Goal: Task Accomplishment & Management: Use online tool/utility

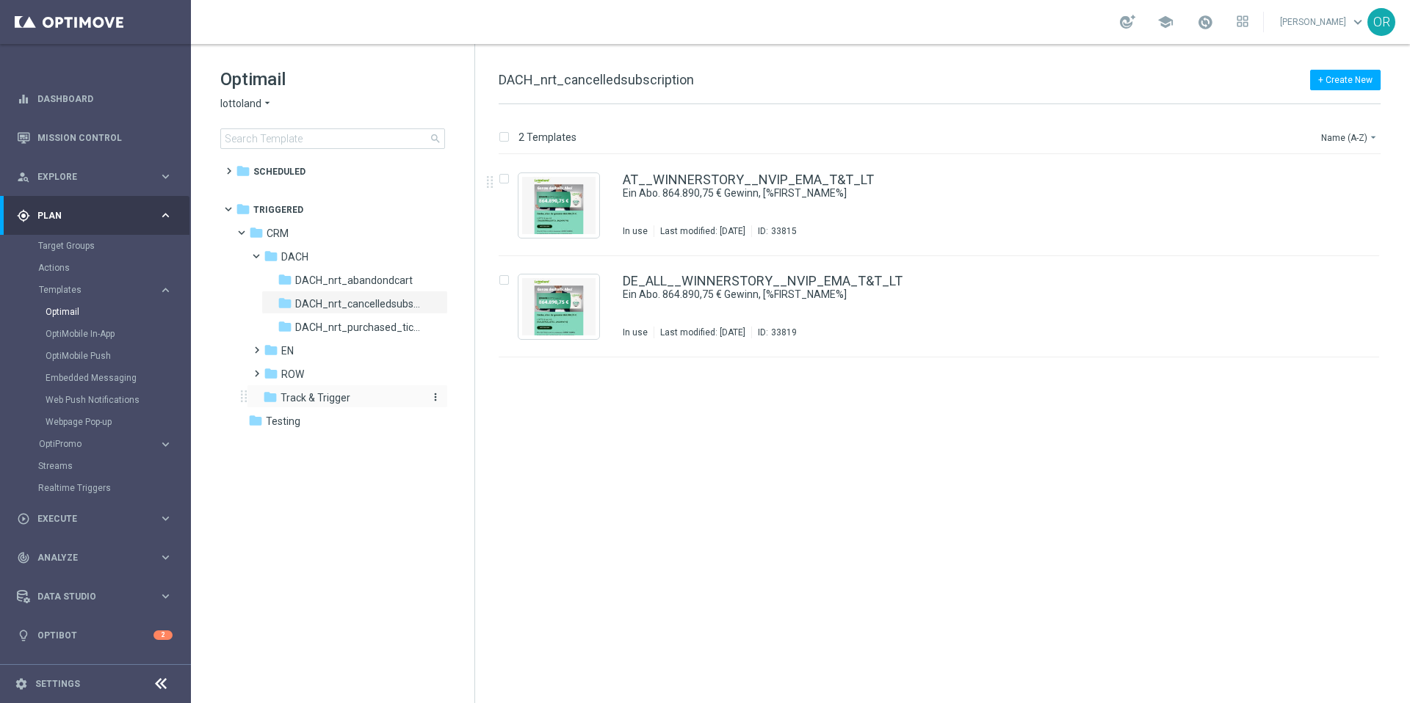
click at [324, 400] on span "Track & Trigger" at bounding box center [315, 397] width 70 height 13
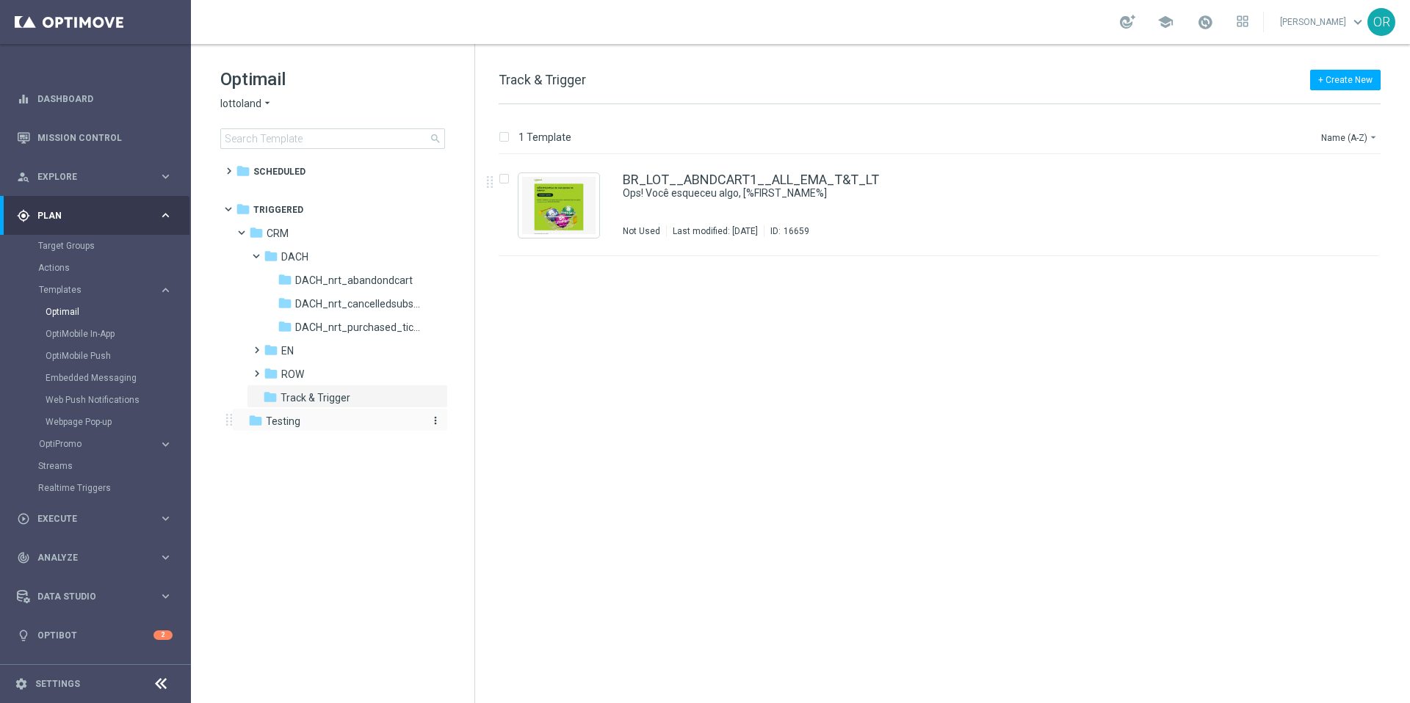
click at [288, 428] on div "folder Testing" at bounding box center [332, 421] width 169 height 17
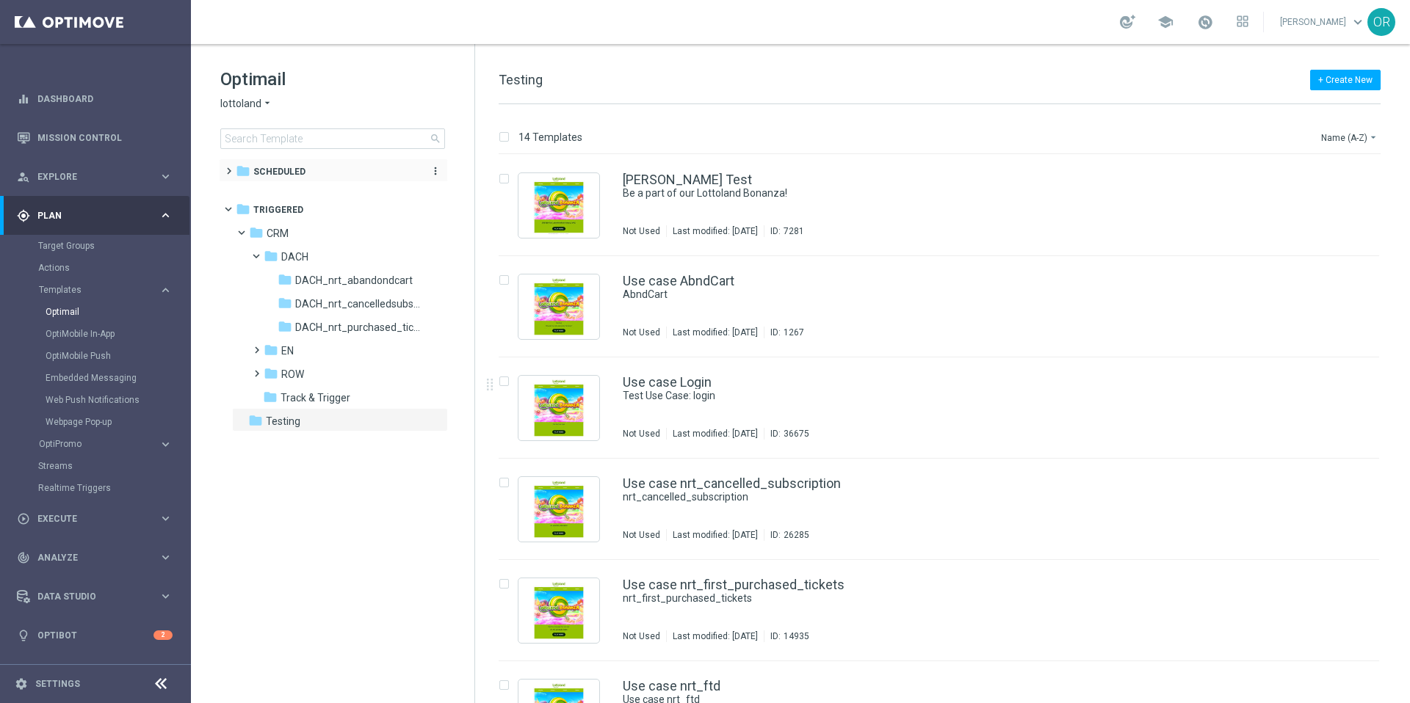
click at [276, 175] on span "Scheduled" at bounding box center [279, 171] width 52 height 13
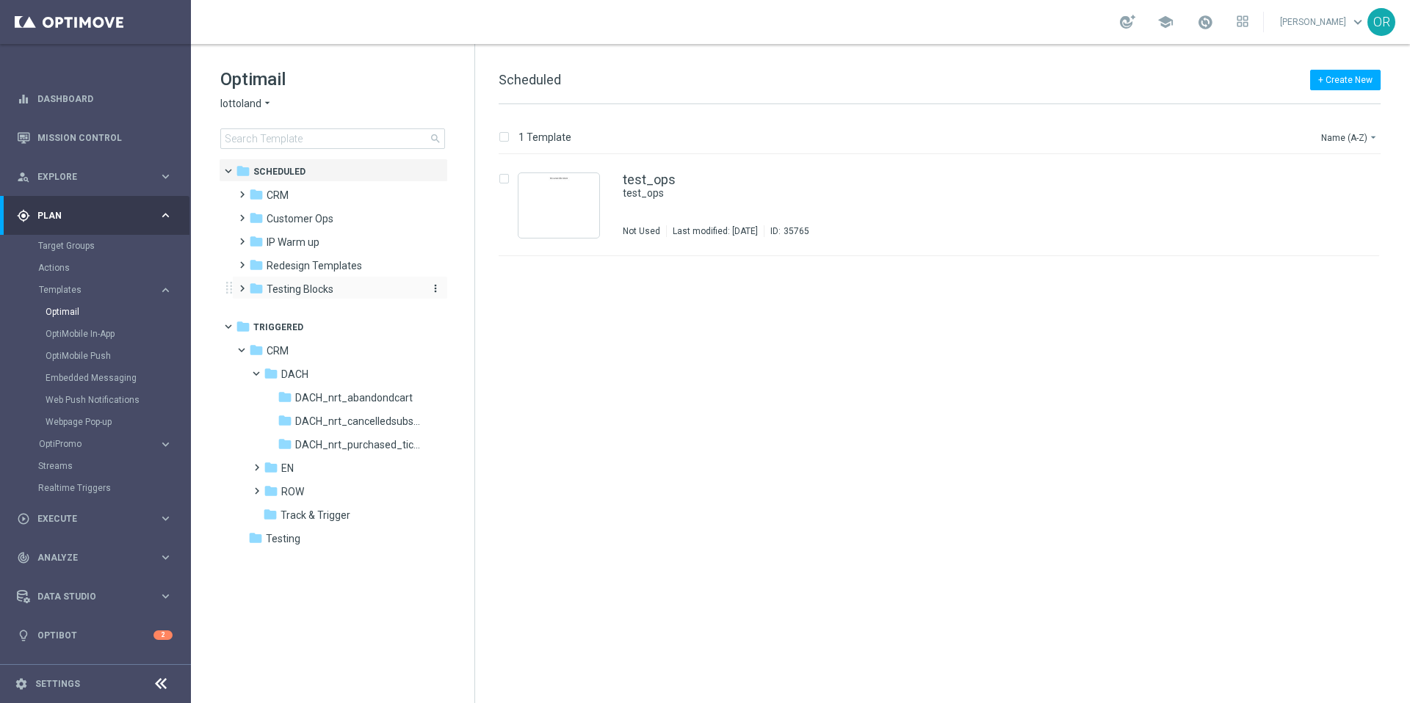
click at [303, 290] on span "Testing Blocks" at bounding box center [300, 289] width 67 height 13
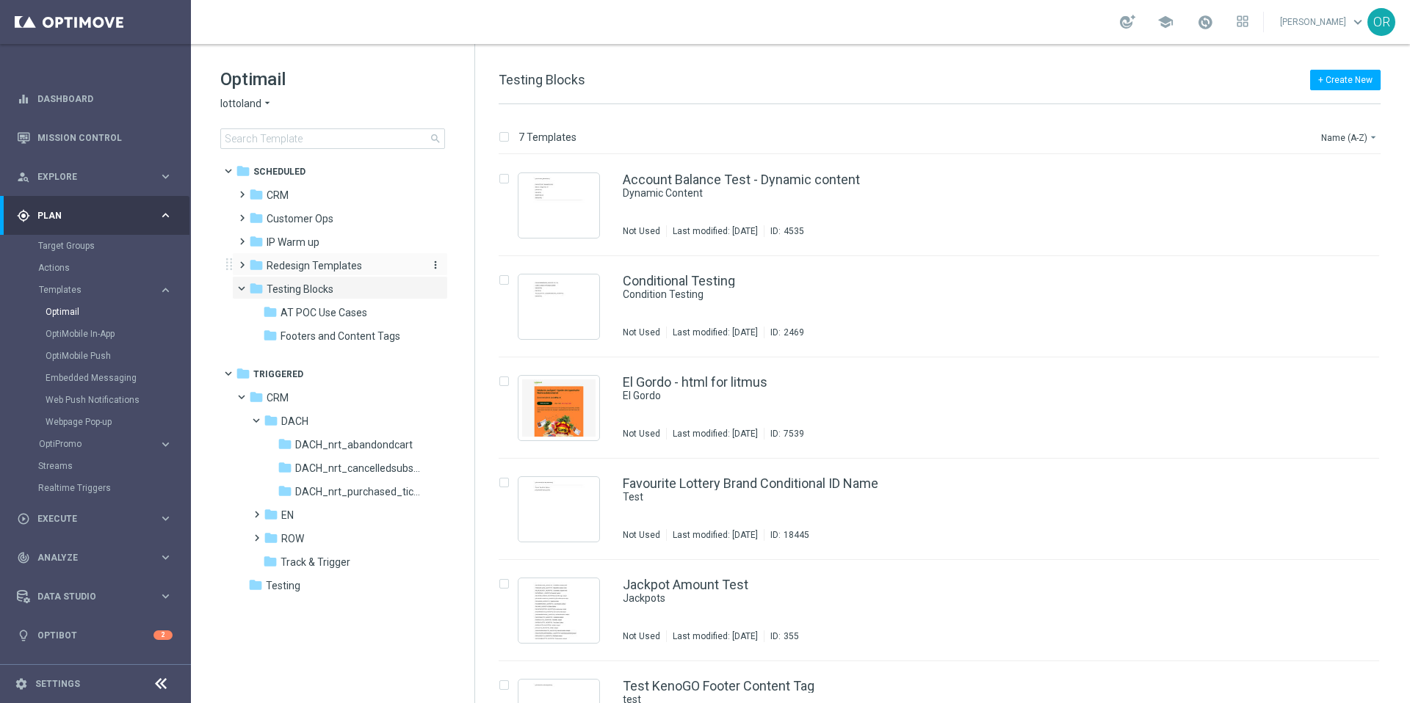
click at [302, 262] on span "Redesign Templates" at bounding box center [314, 265] width 95 height 13
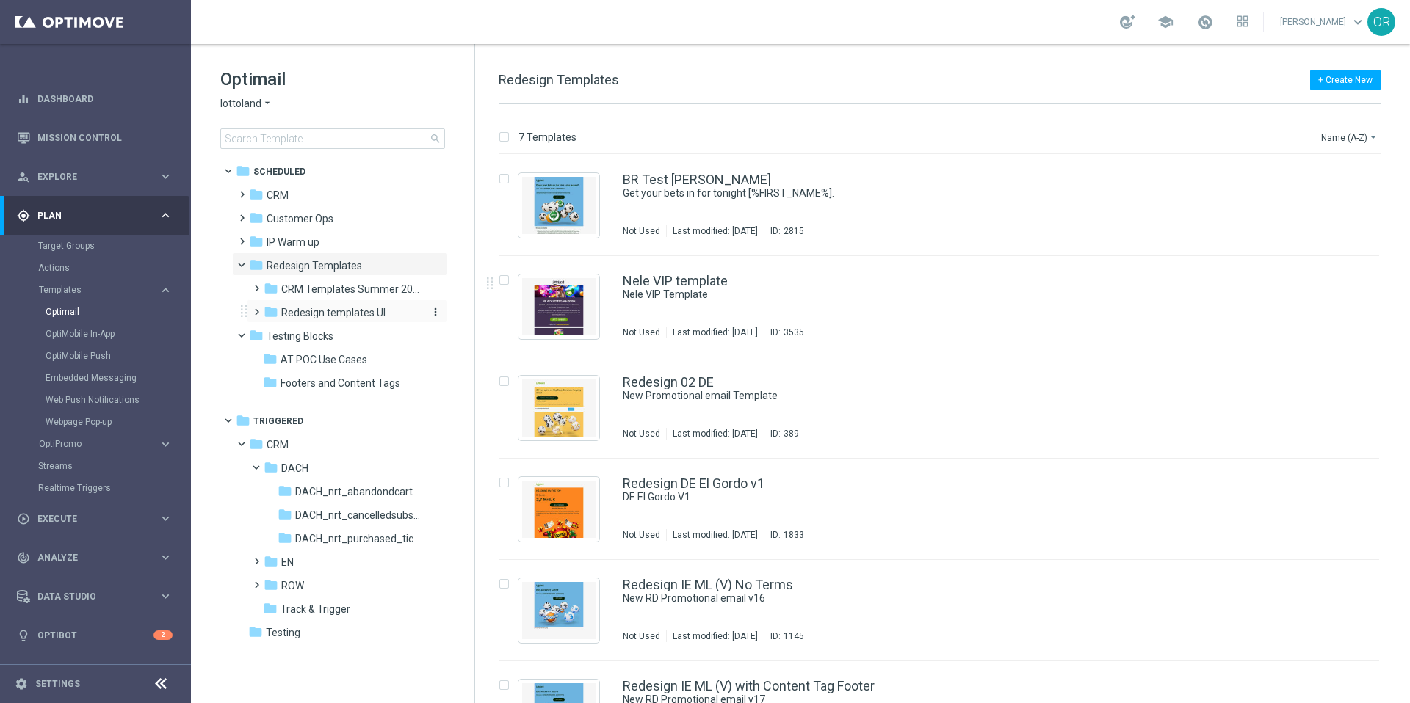
click at [339, 311] on span "Redesign templates UI" at bounding box center [333, 312] width 104 height 13
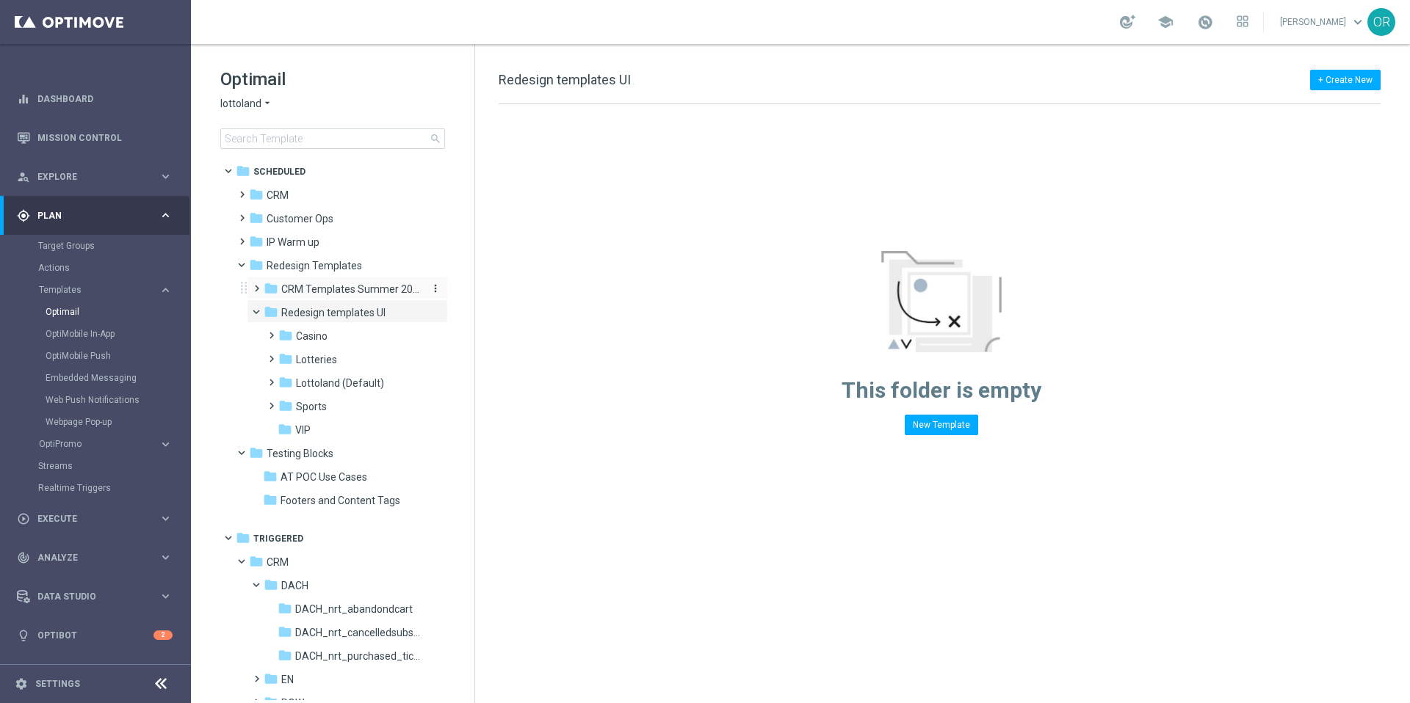
click at [337, 289] on span "CRM Templates Summer 2025" at bounding box center [350, 289] width 139 height 13
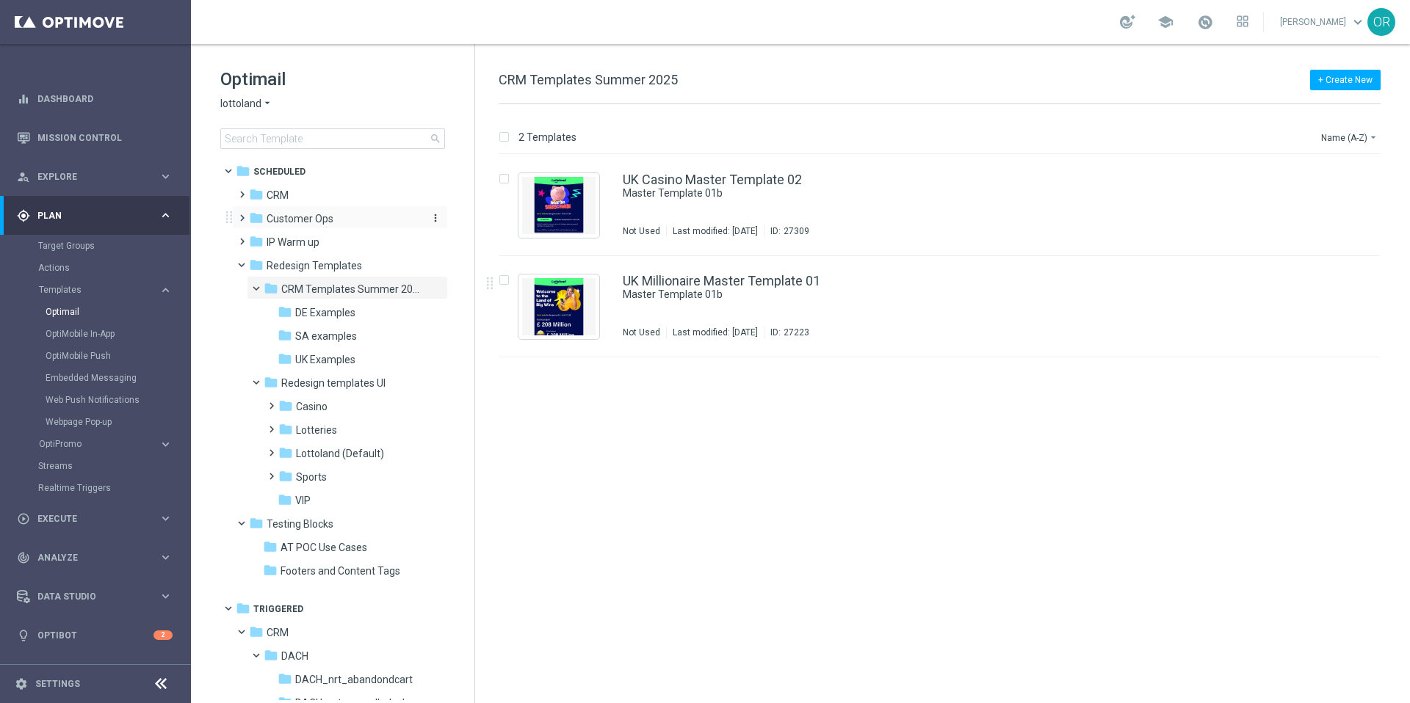
click at [342, 222] on div "folder Customer Ops" at bounding box center [333, 219] width 169 height 17
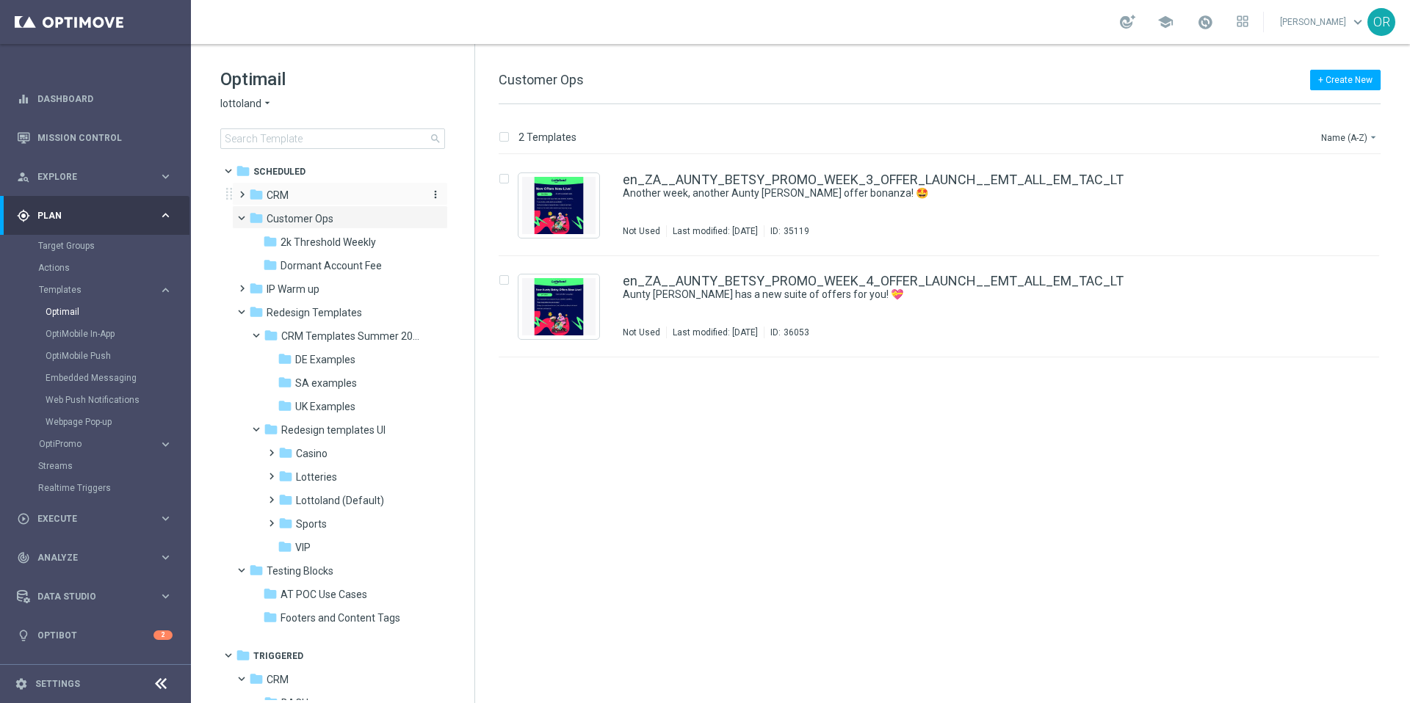
click at [305, 193] on div "folder CRM" at bounding box center [333, 195] width 169 height 17
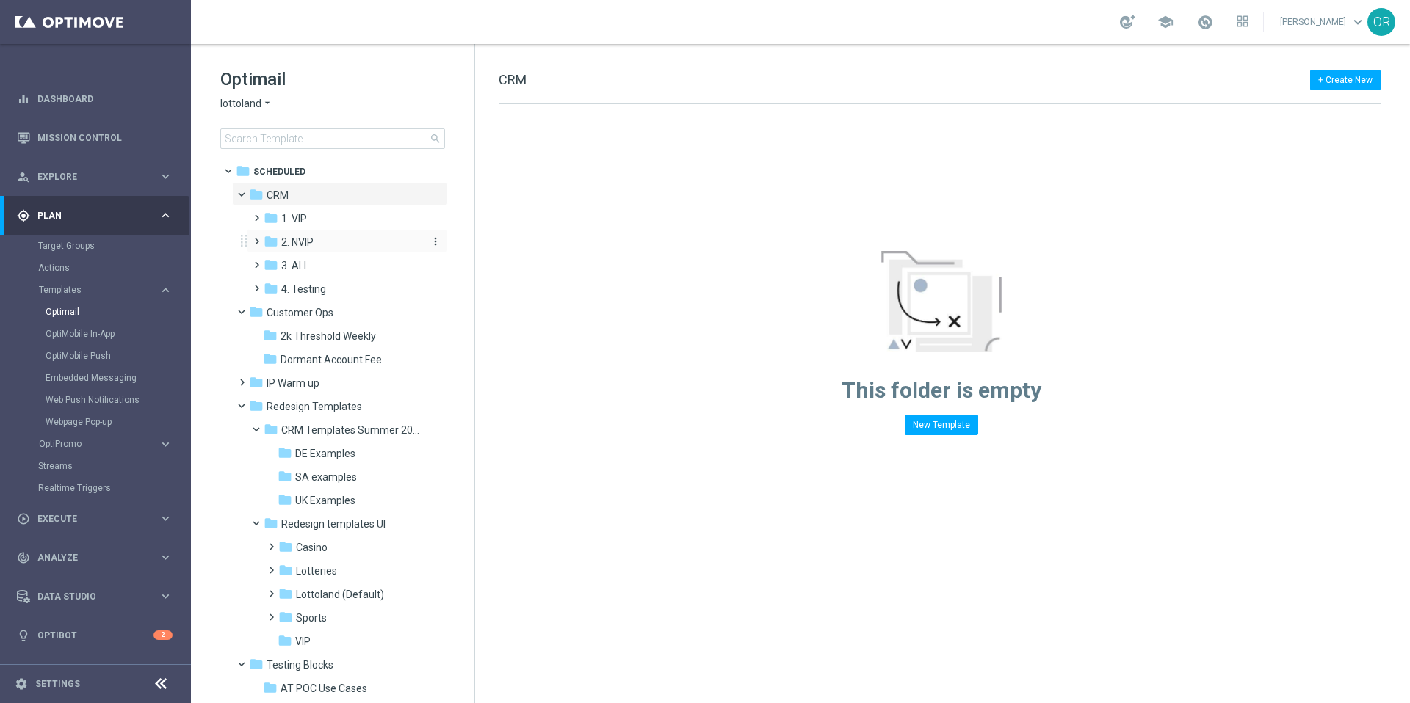
click at [324, 239] on div "folder 2. NVIP" at bounding box center [342, 242] width 156 height 17
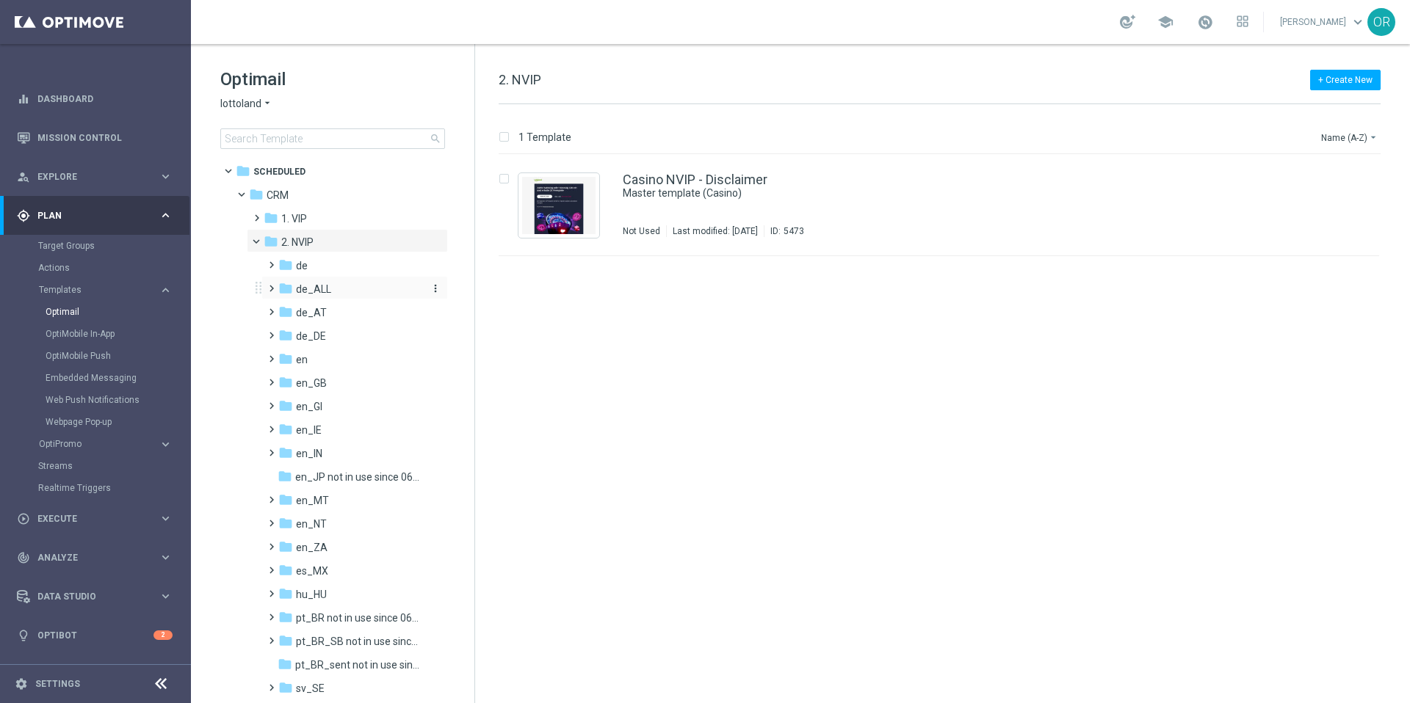
click at [319, 297] on div "folder de_ALL" at bounding box center [350, 289] width 144 height 17
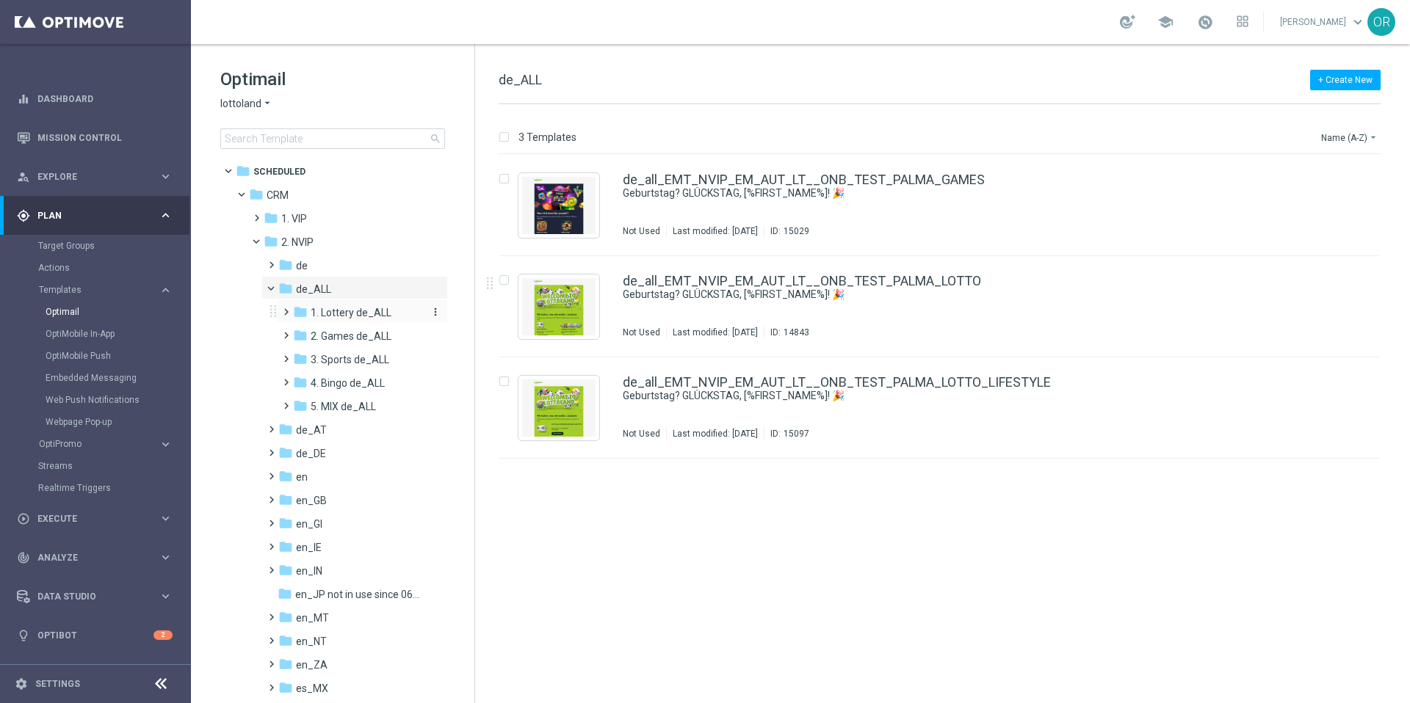
click at [367, 309] on span "1. Lottery de_ALL" at bounding box center [351, 312] width 81 height 13
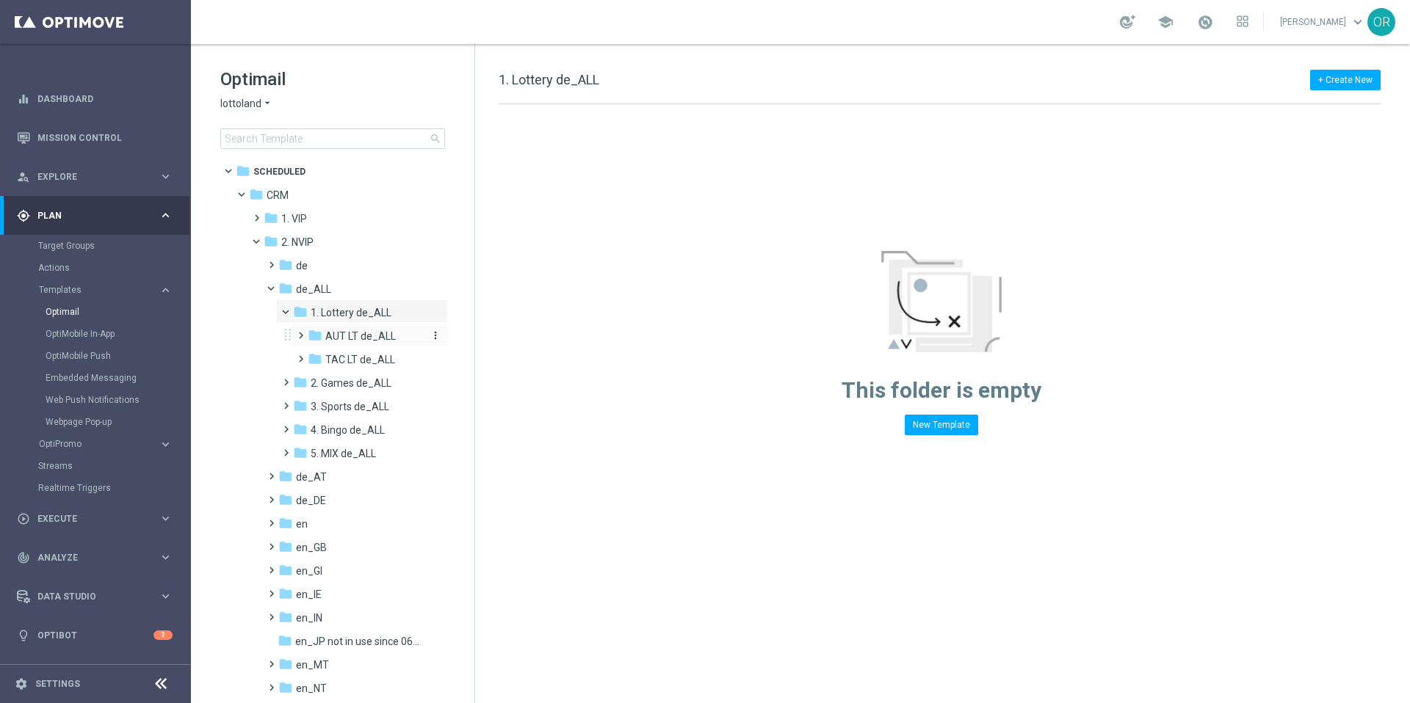
click at [358, 335] on span "AUT LT de_ALL" at bounding box center [360, 336] width 70 height 13
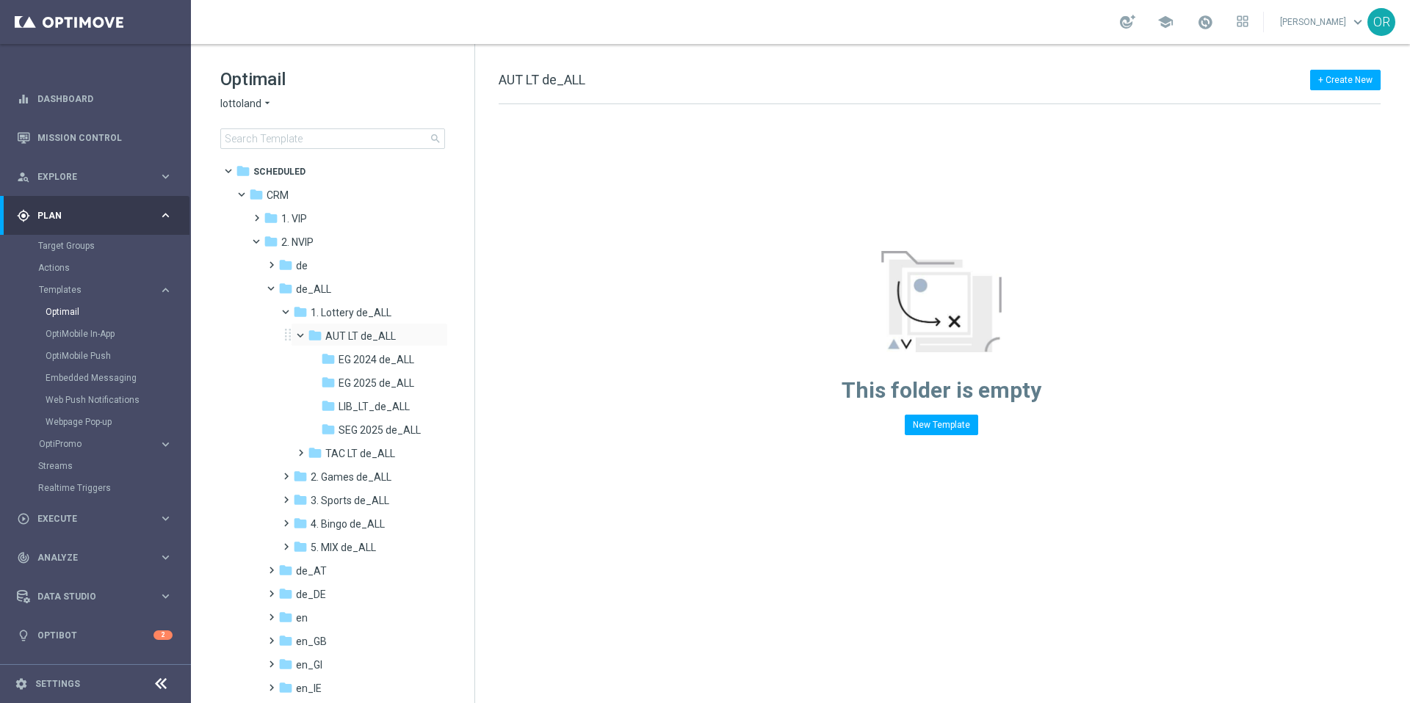
click at [304, 333] on span at bounding box center [307, 332] width 6 height 7
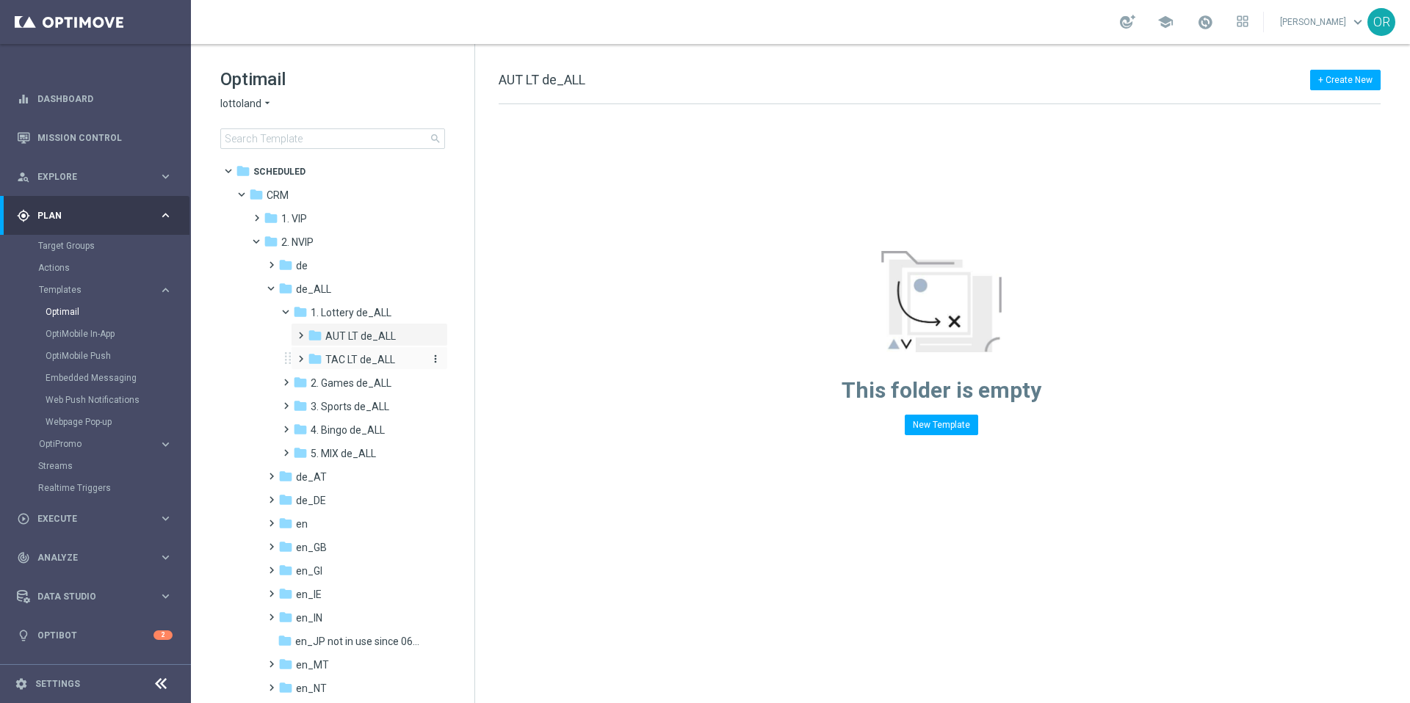
click at [327, 362] on span "TAC LT de_ALL" at bounding box center [360, 359] width 70 height 13
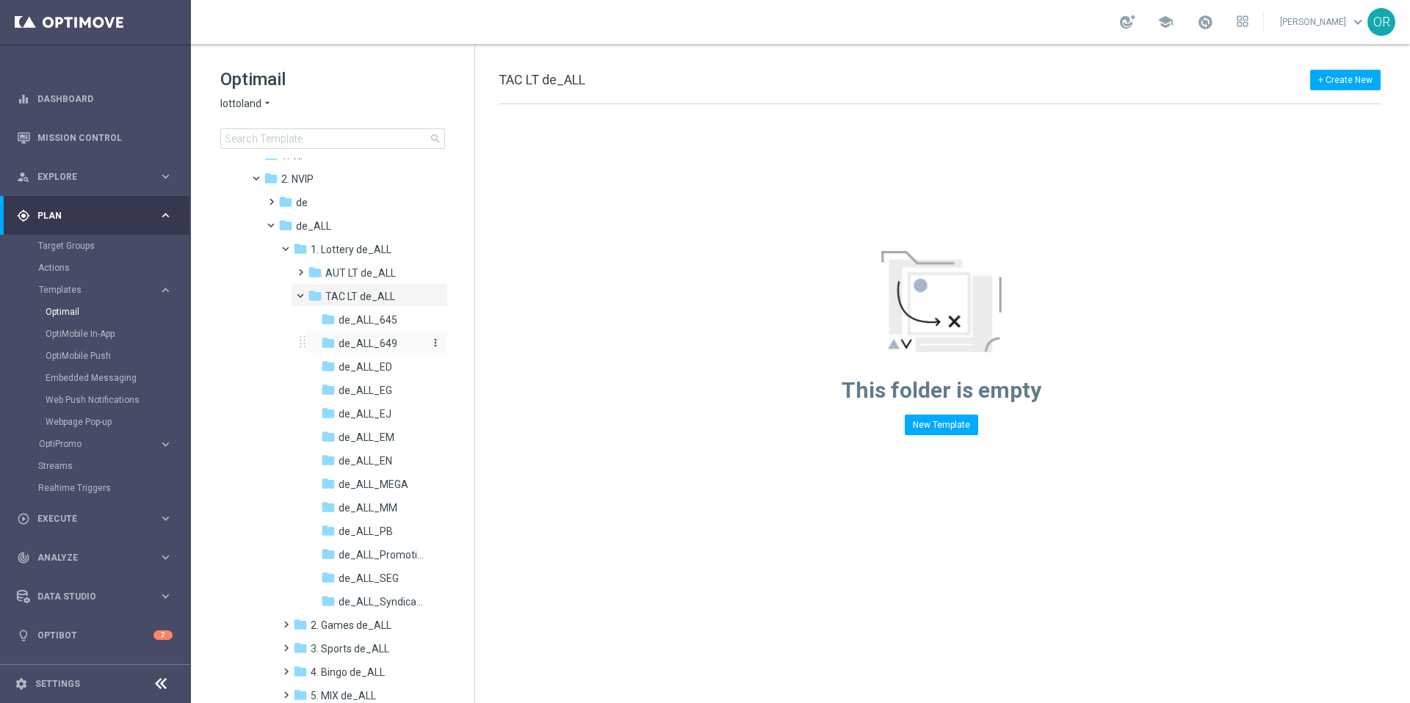
scroll to position [104, 0]
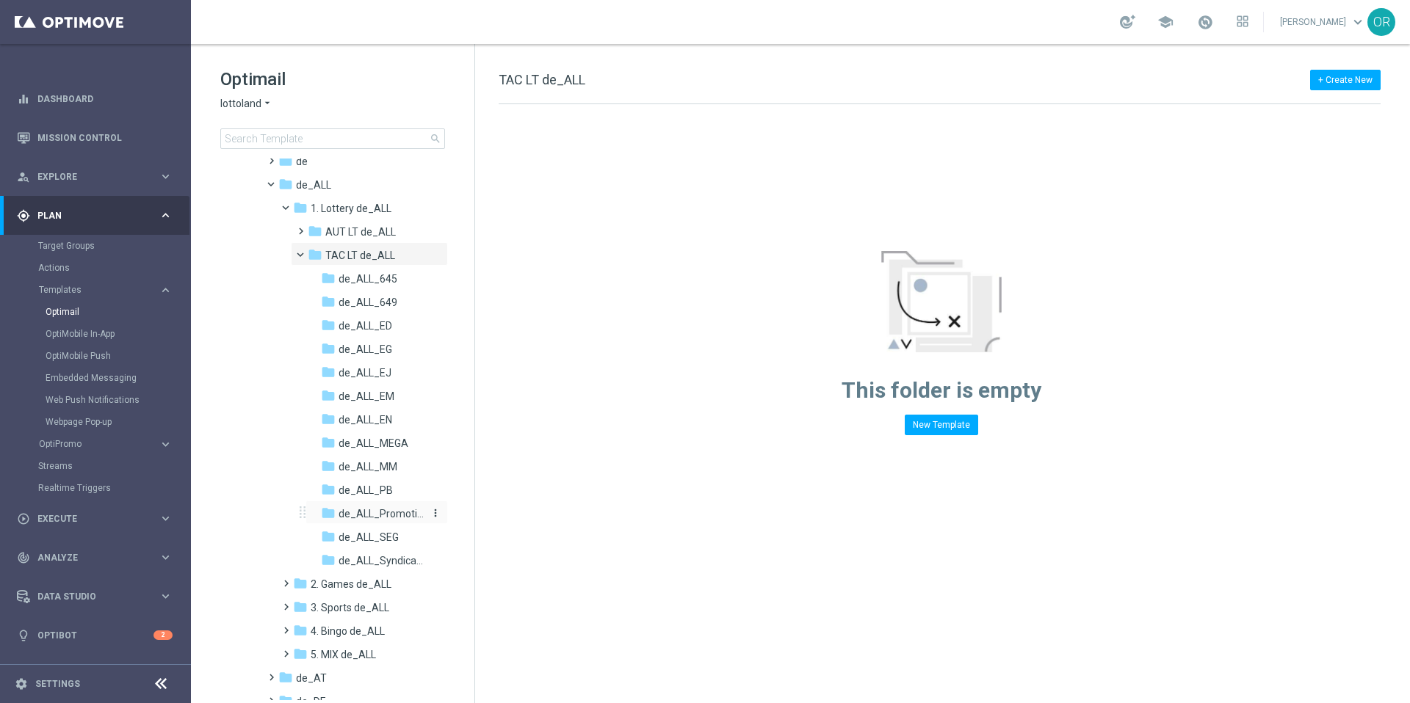
click at [387, 516] on span "de_ALL_Promotions" at bounding box center [380, 513] width 85 height 13
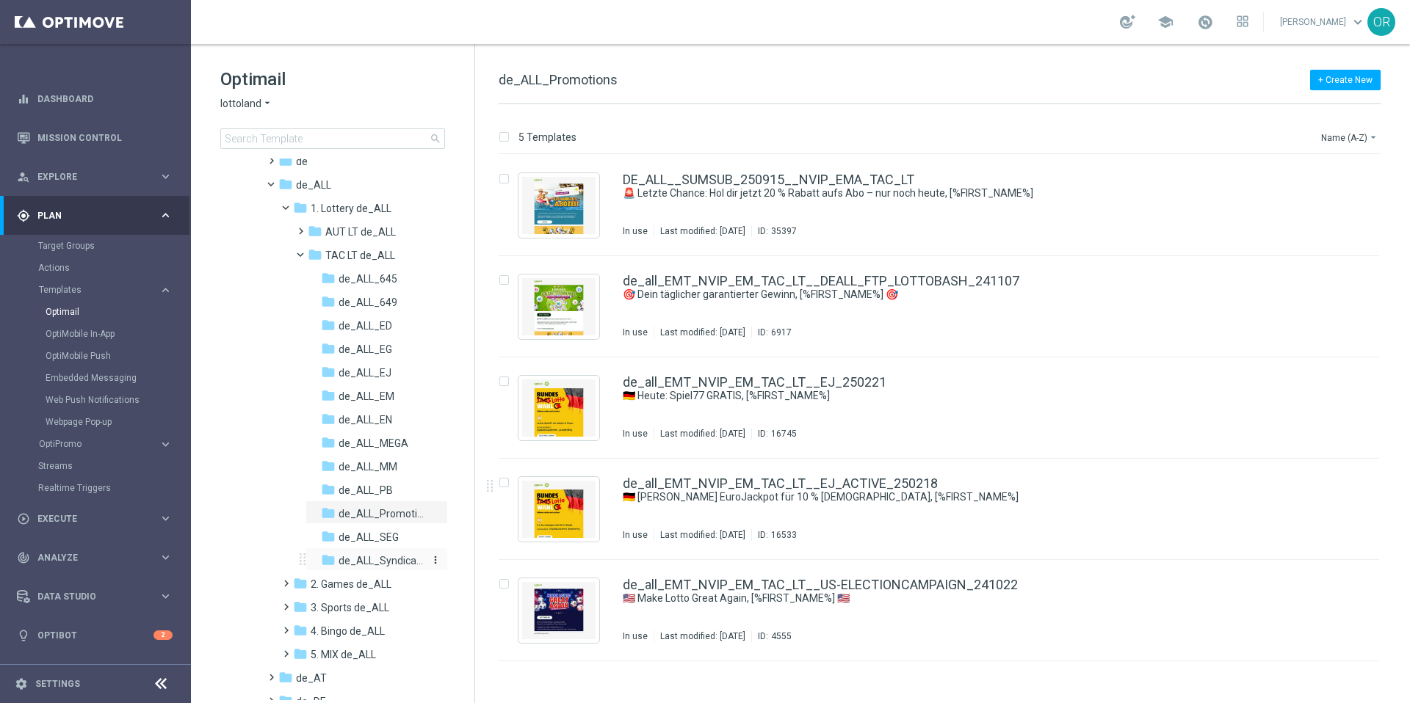
click at [381, 568] on div "folder de_ALL_Syndicates" at bounding box center [374, 561] width 107 height 17
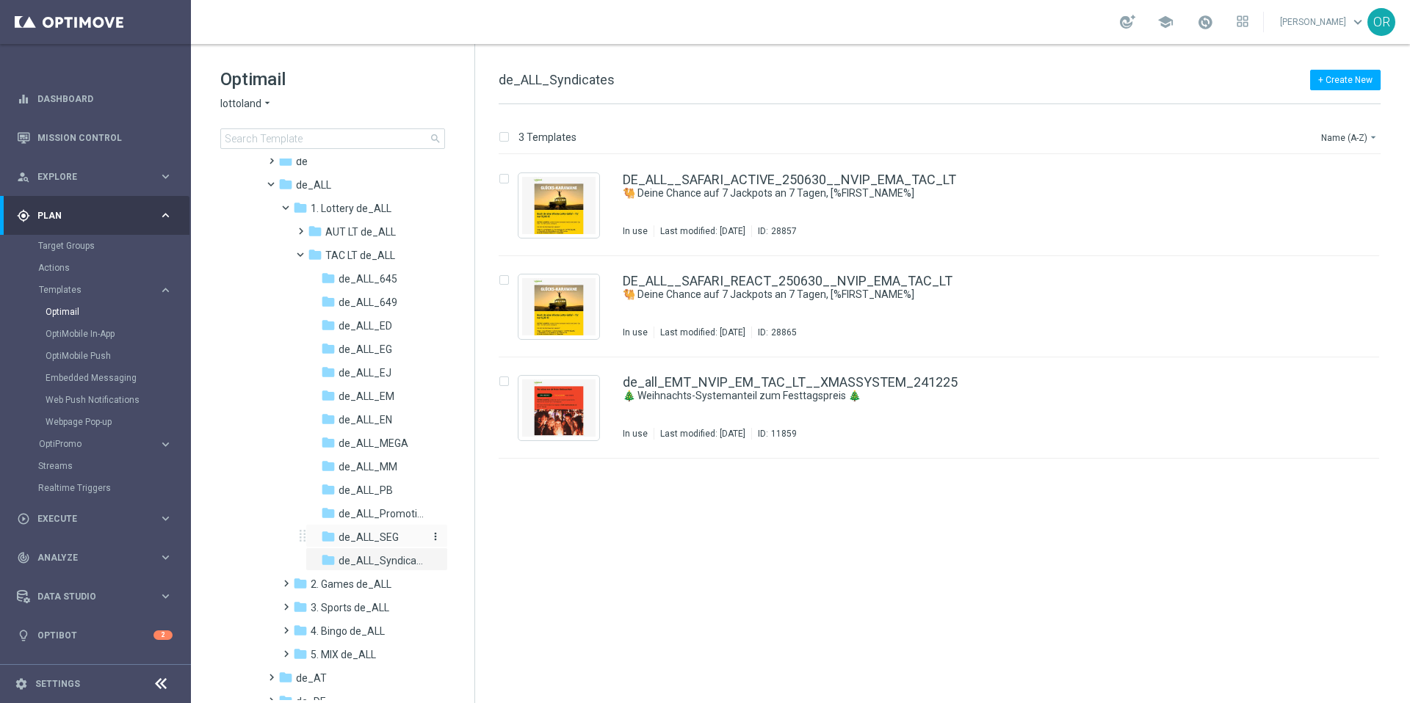
click at [377, 536] on span "de_ALL_SEG" at bounding box center [368, 537] width 60 height 13
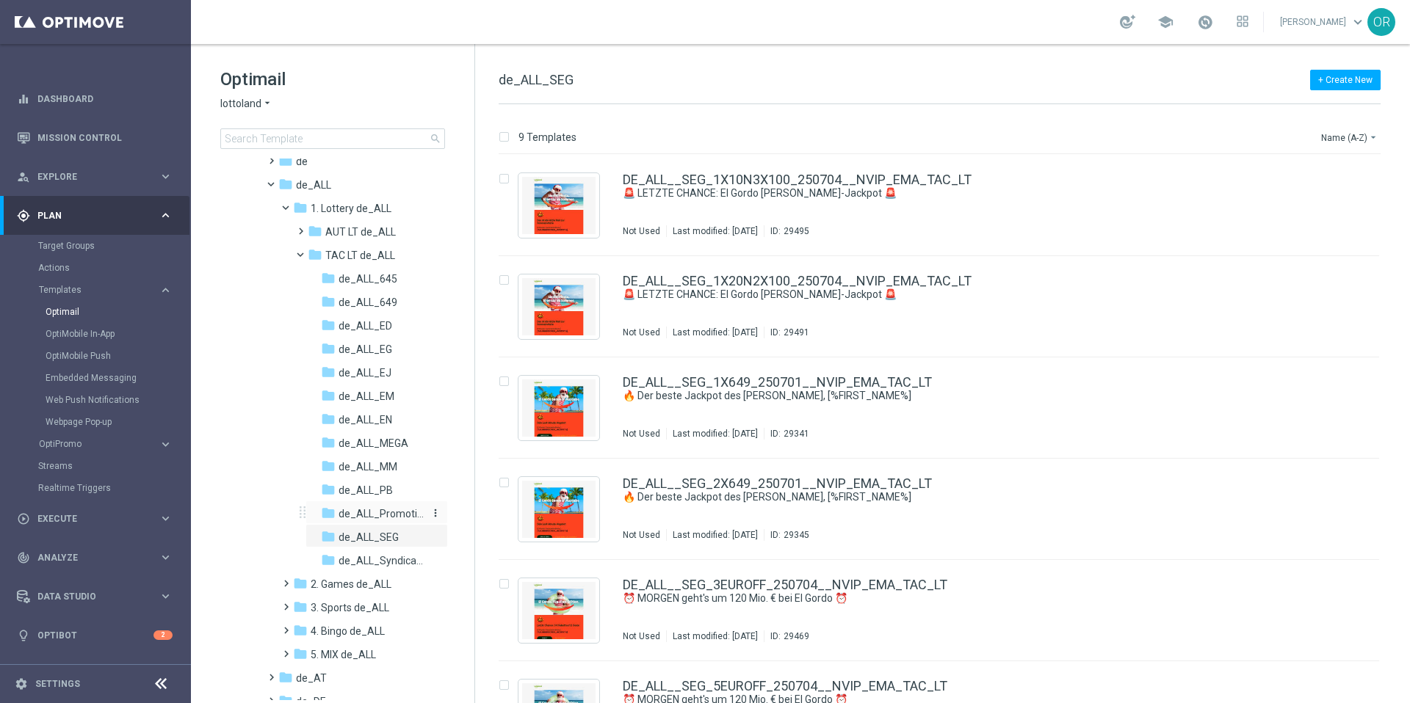
click at [377, 511] on span "de_ALL_Promotions" at bounding box center [380, 513] width 85 height 13
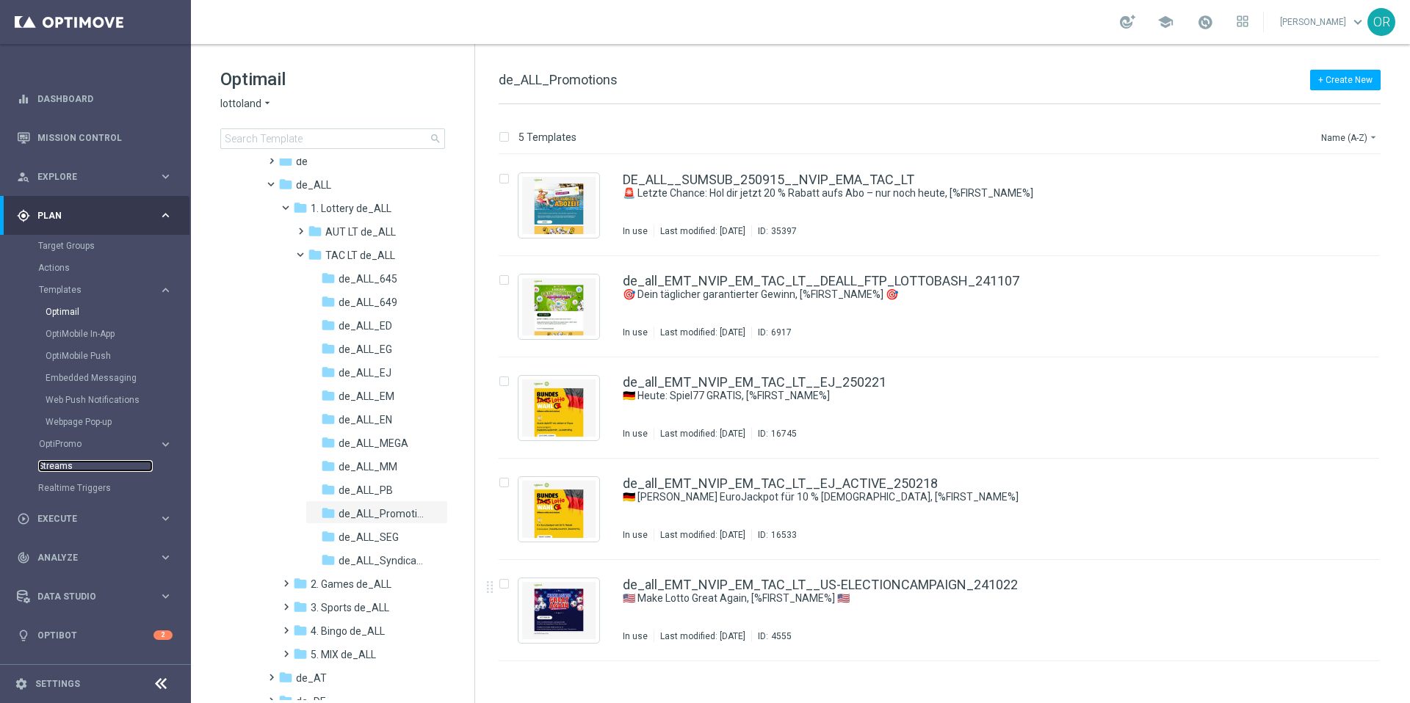
click at [75, 465] on link "Streams" at bounding box center [95, 466] width 115 height 12
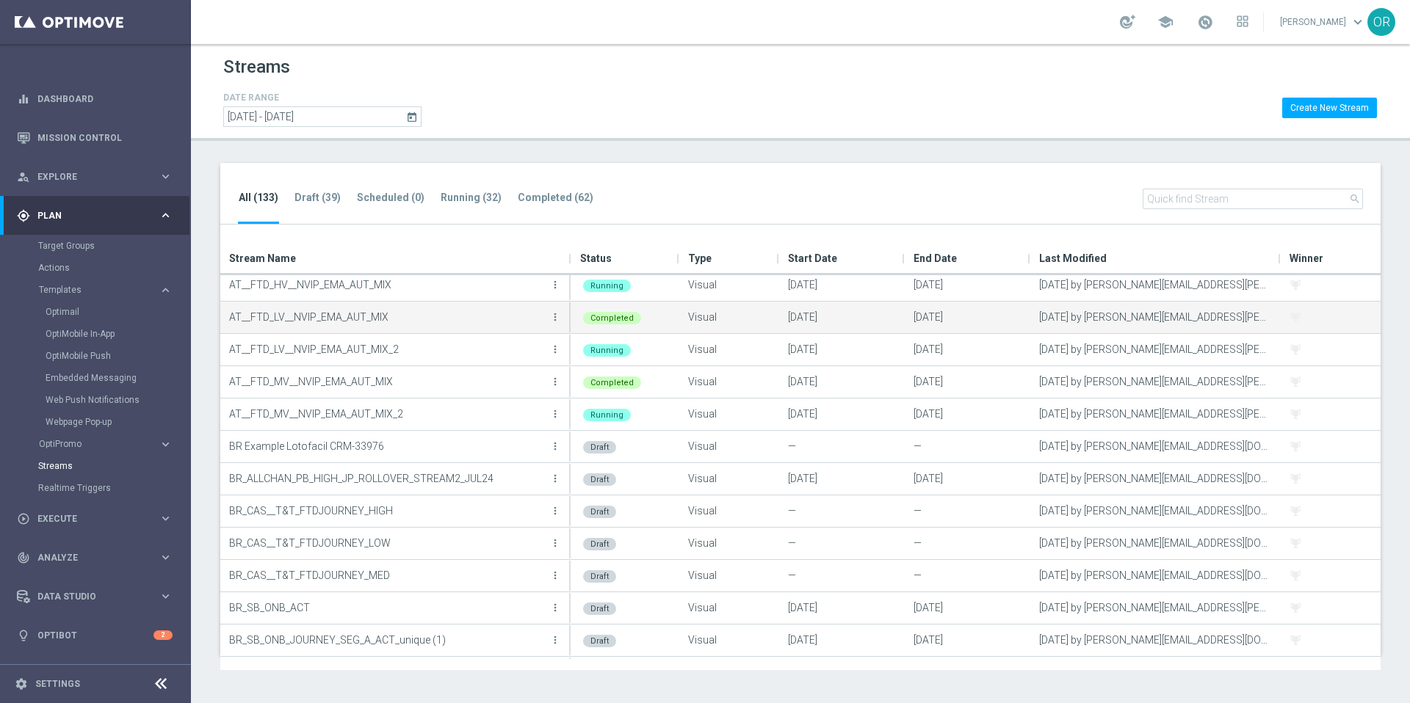
scroll to position [140, 0]
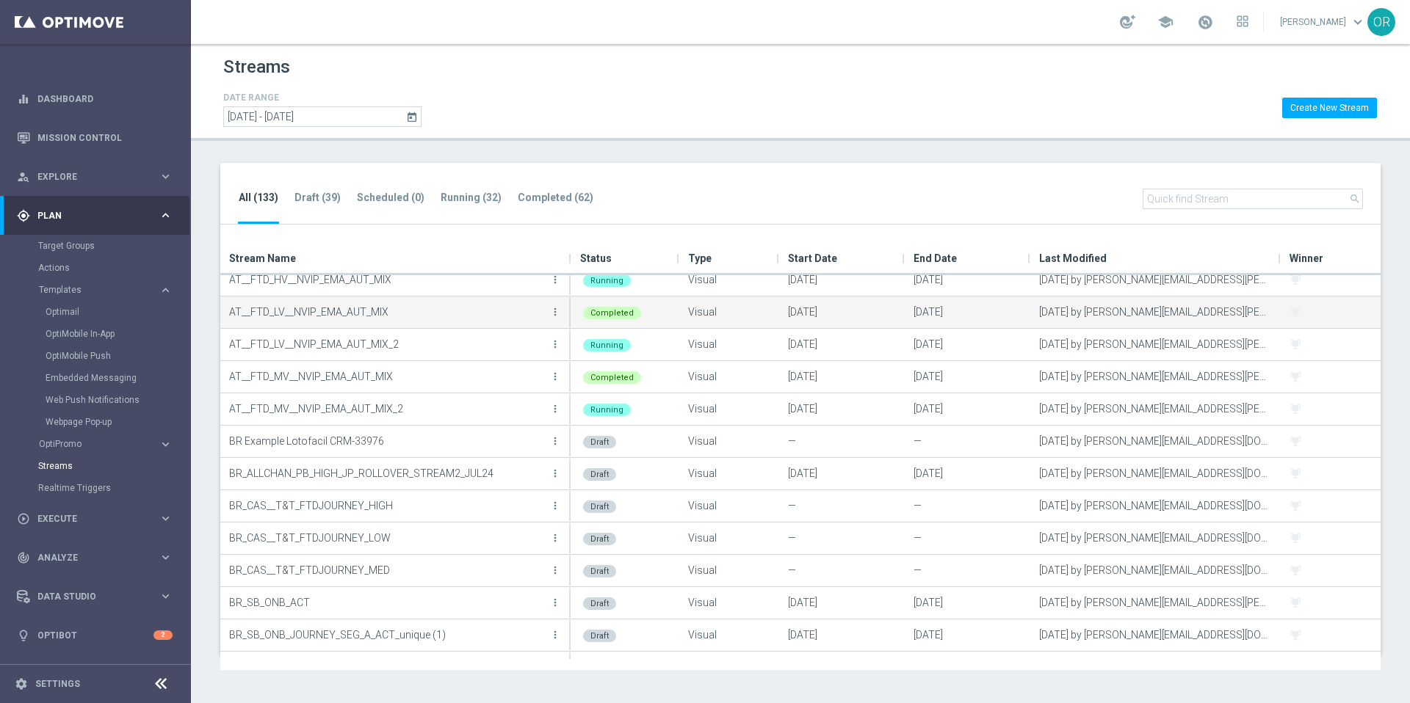
click at [315, 311] on p "AT__FTD_LV__NVIP_EMA_AUT_MIX" at bounding box center [387, 312] width 317 height 22
click at [380, 308] on p "AT__FTD_LV__NVIP_EMA_AUT_MIX" at bounding box center [387, 312] width 317 height 22
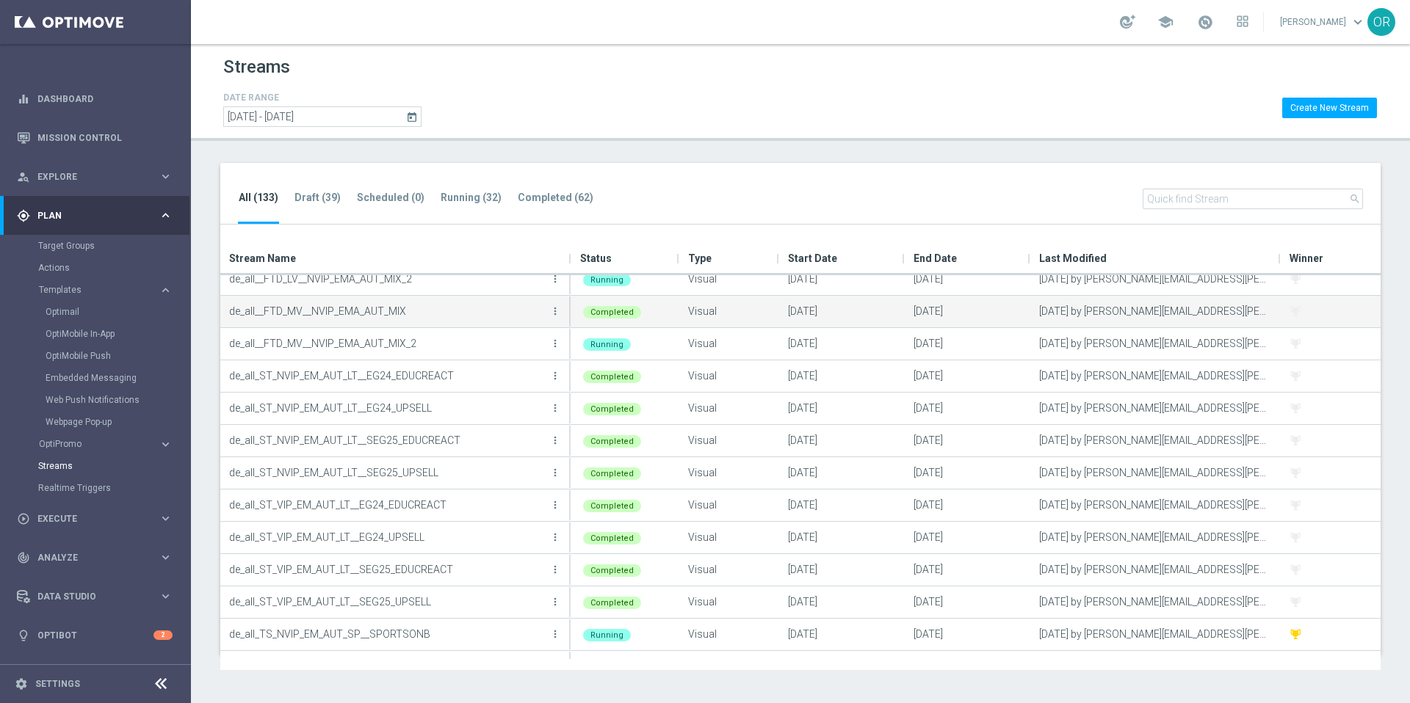
scroll to position [1178, 0]
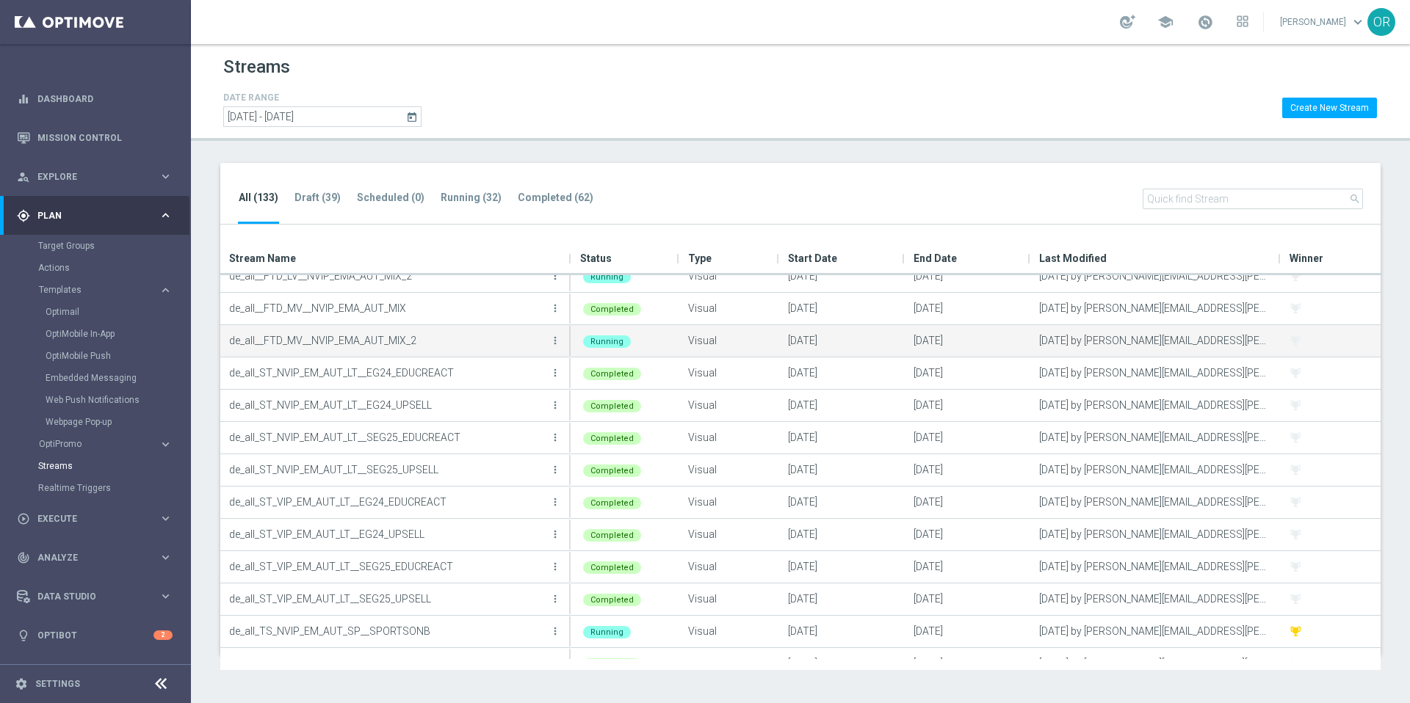
click at [405, 338] on p "de_all__FTD_MV__NVIP_EMA_AUT_MIX_2" at bounding box center [387, 341] width 317 height 22
click at [555, 341] on icon "more_vert" at bounding box center [555, 341] width 12 height 12
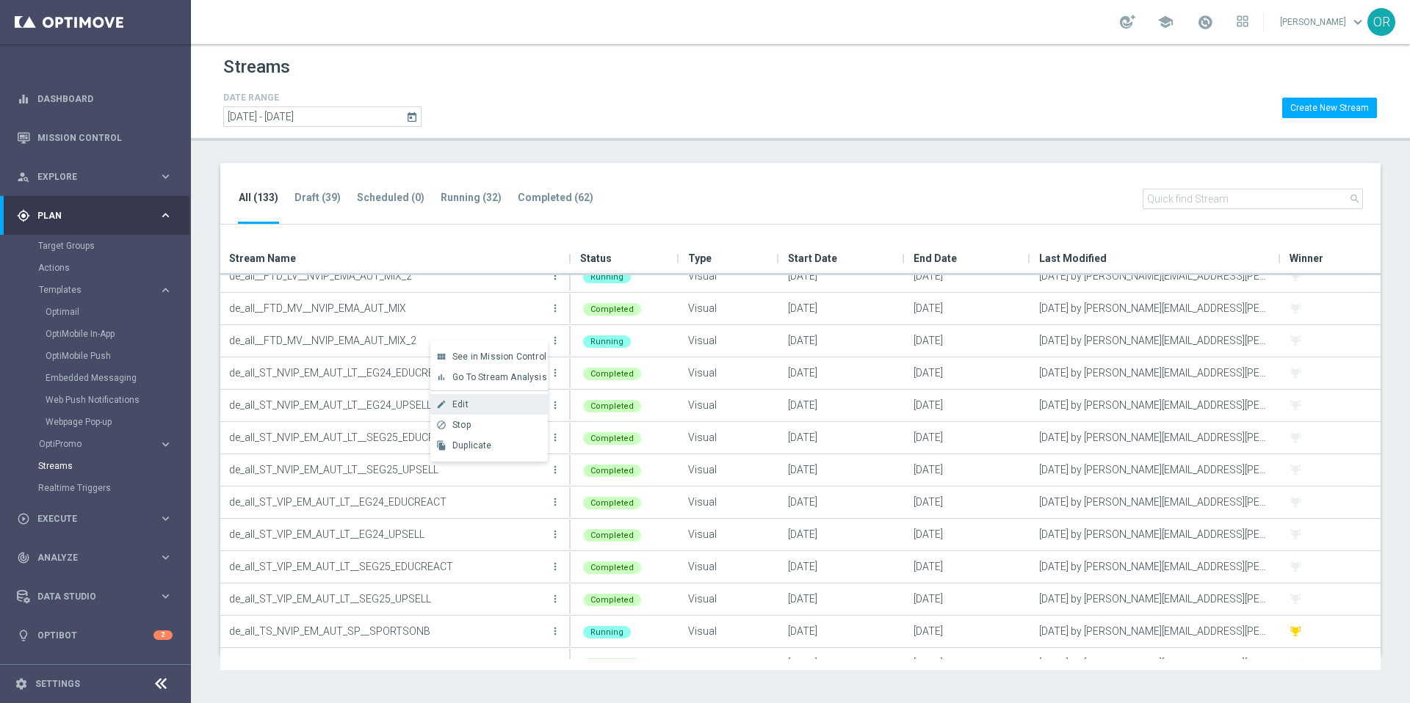
click at [478, 403] on div "Edit" at bounding box center [496, 404] width 89 height 10
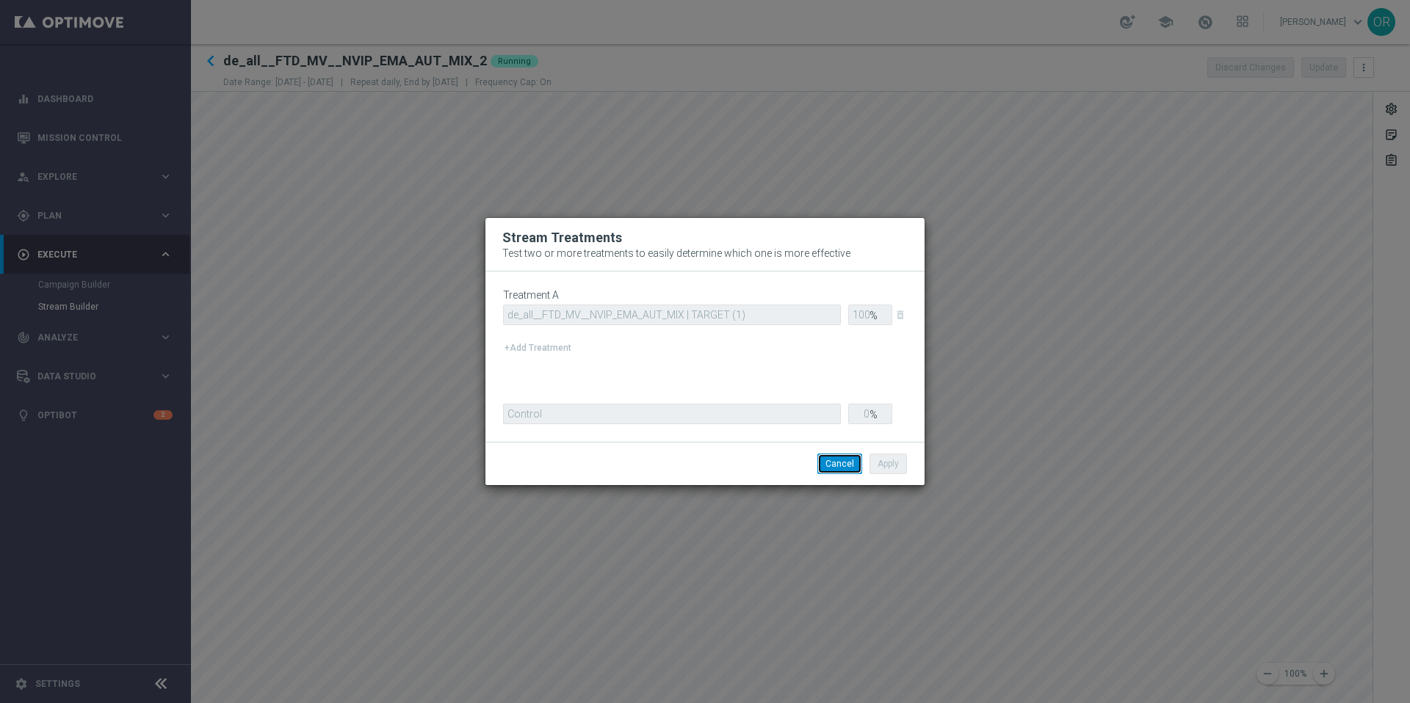
click at [844, 460] on button "Cancel" at bounding box center [839, 464] width 45 height 21
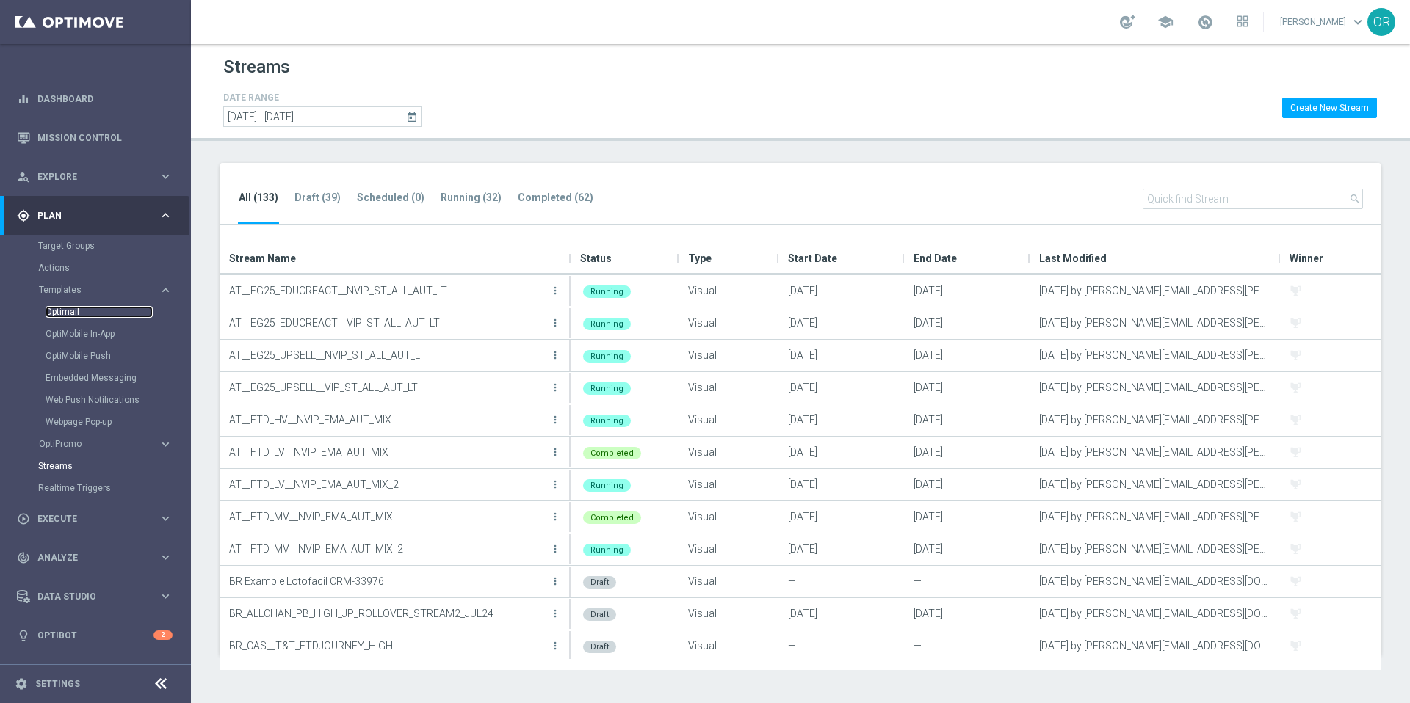
click at [71, 308] on link "Optimail" at bounding box center [99, 312] width 107 height 12
